Goal: Information Seeking & Learning: Learn about a topic

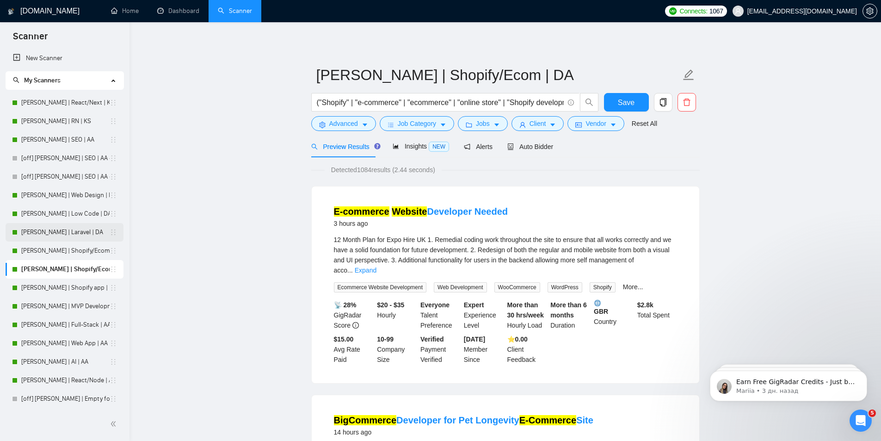
click at [35, 232] on link "[PERSON_NAME] | Laravel | DA" at bounding box center [65, 232] width 88 height 18
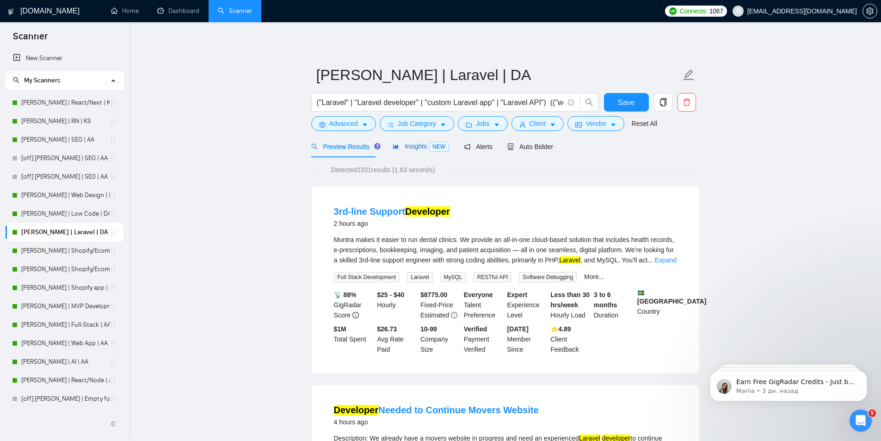
click at [407, 148] on span "Insights NEW" at bounding box center [421, 145] width 56 height 7
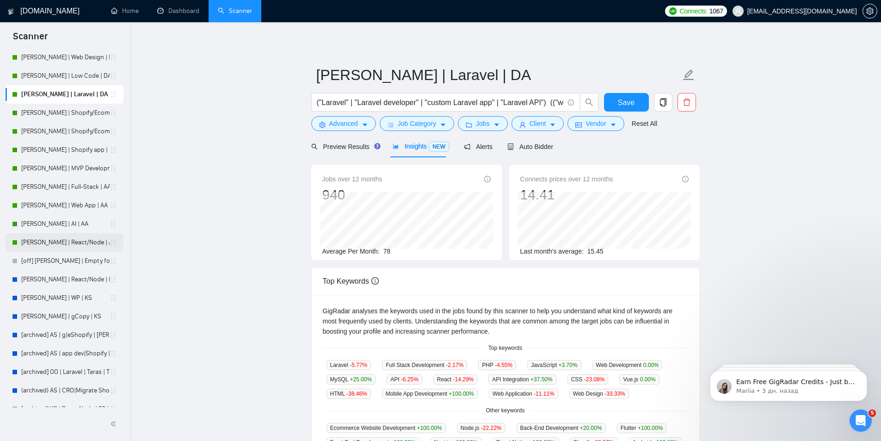
scroll to position [139, 0]
click at [34, 298] on link "[PERSON_NAME] | WP | KS" at bounding box center [65, 297] width 88 height 18
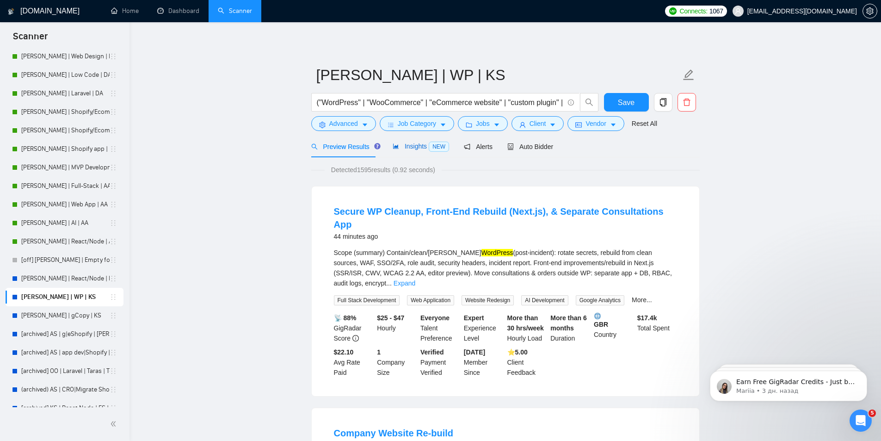
click at [407, 147] on span "Insights NEW" at bounding box center [421, 145] width 56 height 7
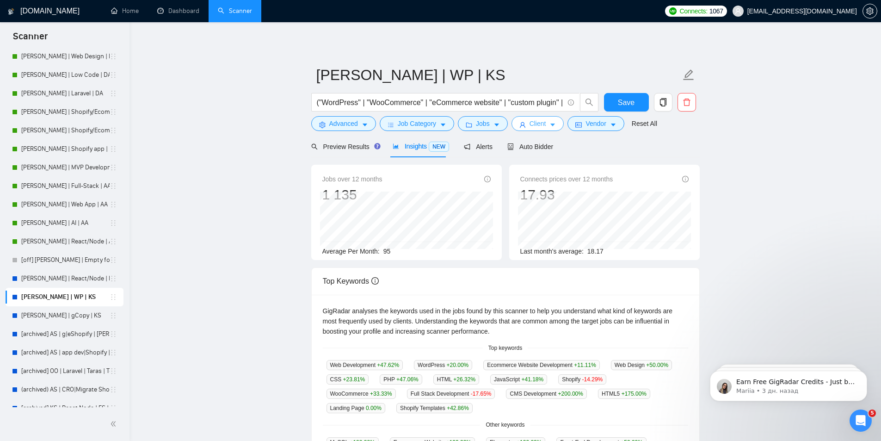
click at [534, 124] on span "Client" at bounding box center [538, 123] width 17 height 10
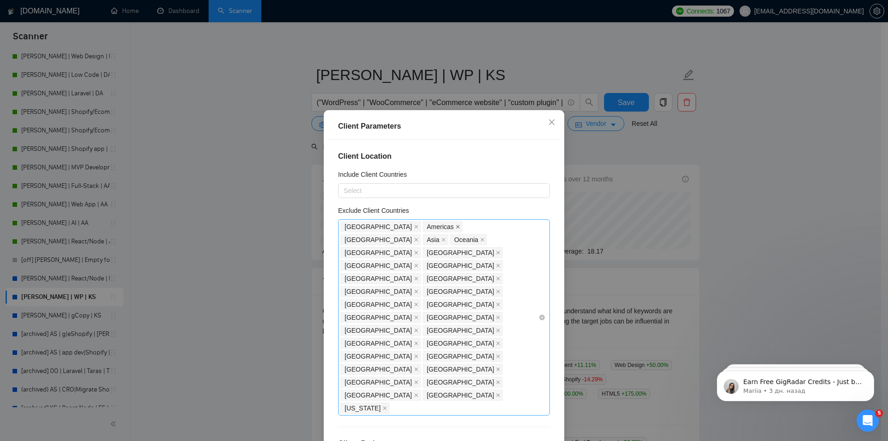
click at [456, 225] on icon "close" at bounding box center [458, 227] width 4 height 4
click at [548, 121] on icon "close" at bounding box center [551, 121] width 7 height 7
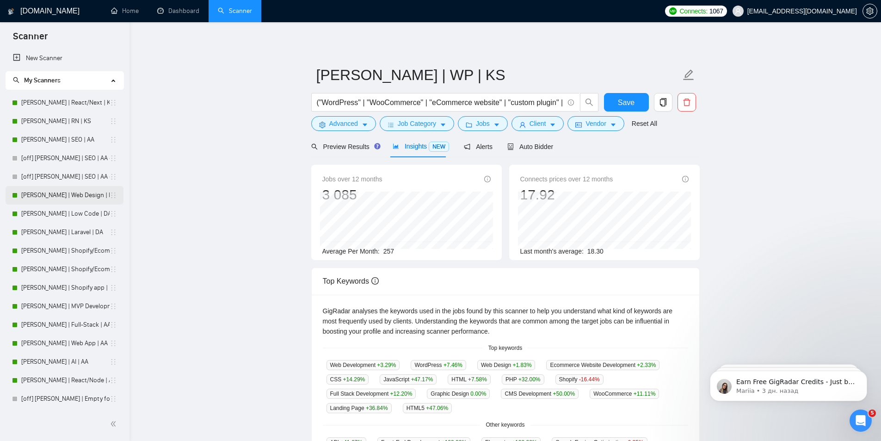
click at [43, 192] on link "[PERSON_NAME] | Web Design | DA" at bounding box center [65, 195] width 88 height 18
